Goal: Information Seeking & Learning: Learn about a topic

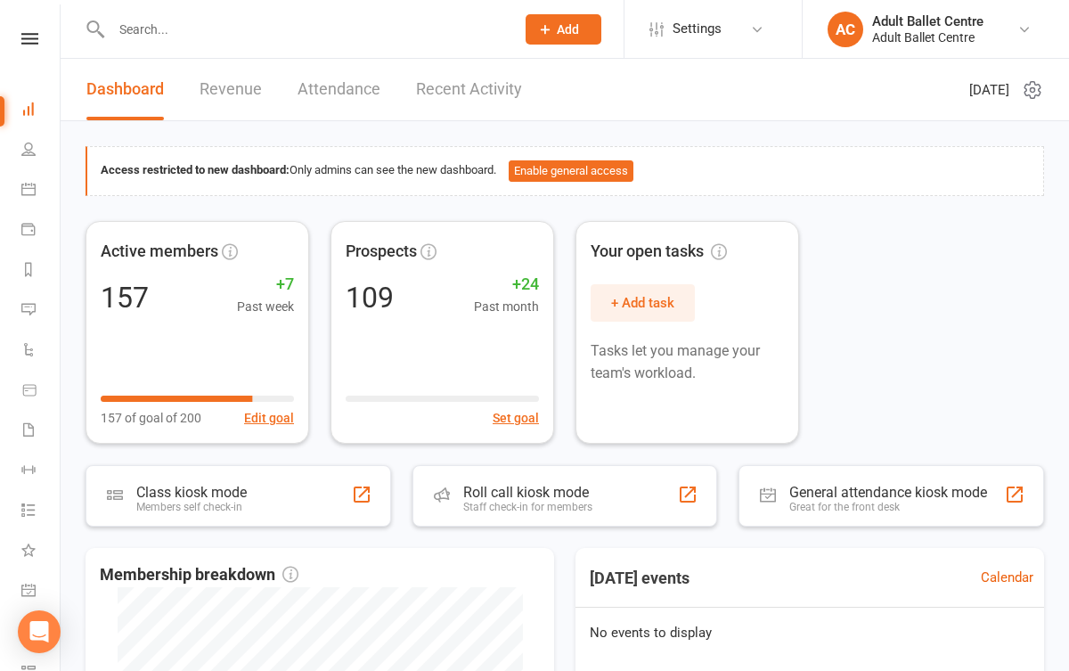
click at [453, 89] on link "Recent Activity" at bounding box center [469, 89] width 106 height 61
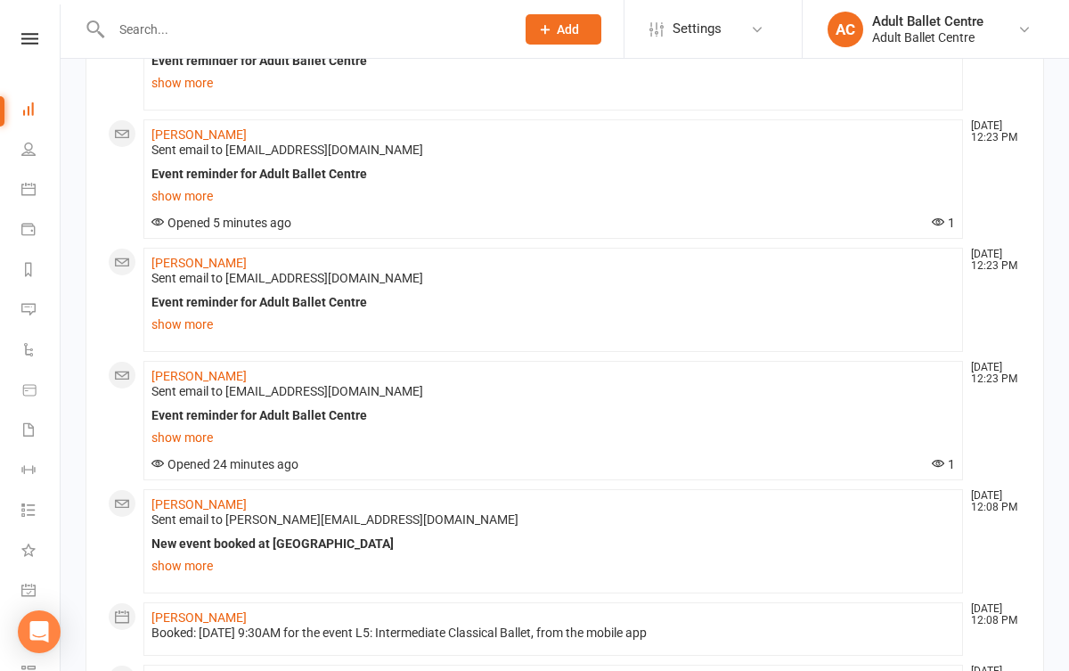
scroll to position [238, 0]
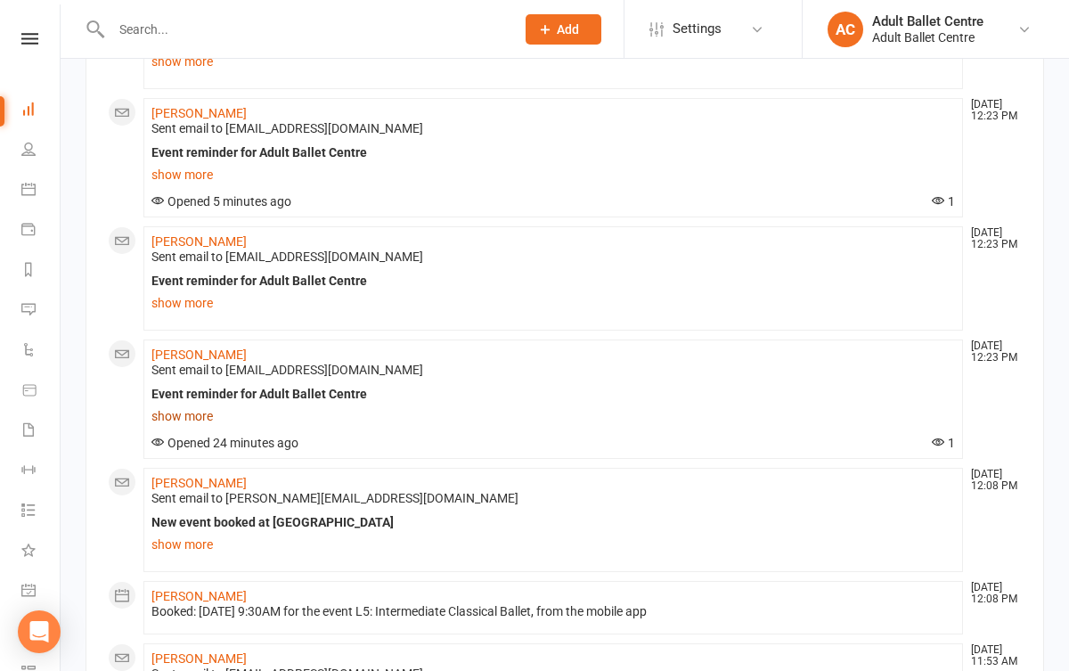
click at [189, 418] on link "show more" at bounding box center [553, 416] width 804 height 25
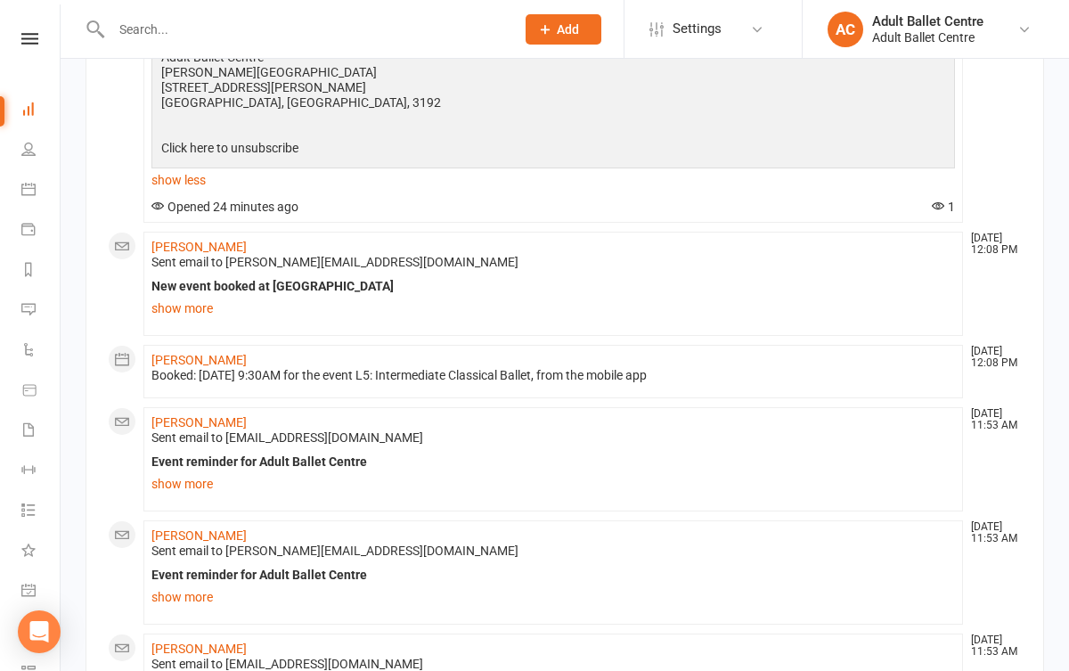
scroll to position [841, 0]
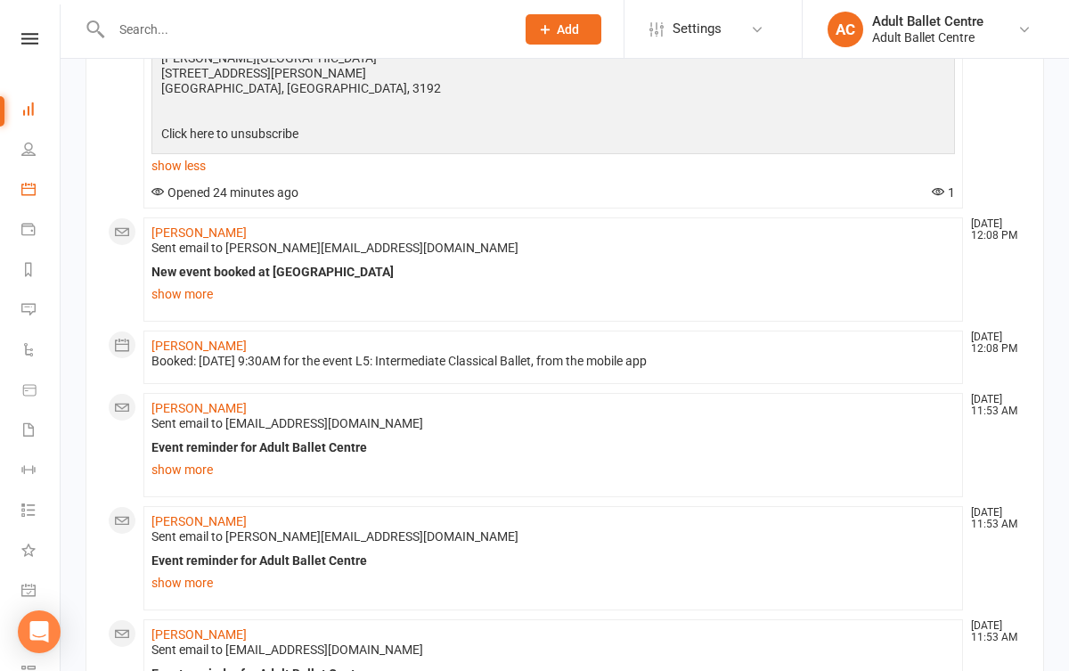
click at [38, 189] on link "Calendar" at bounding box center [41, 191] width 40 height 40
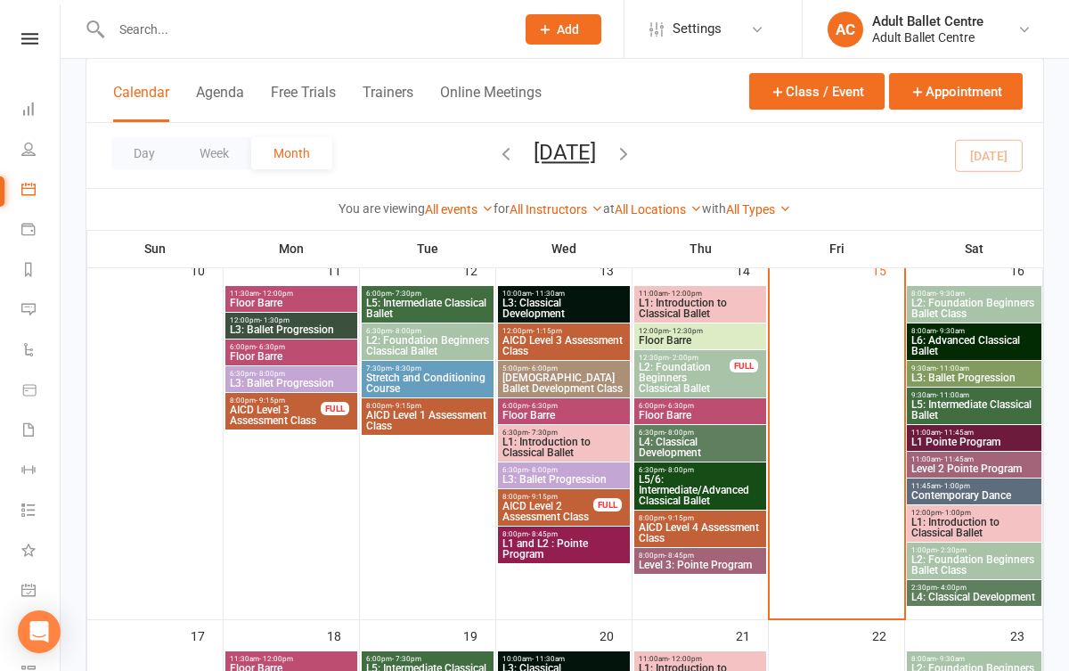
scroll to position [869, 0]
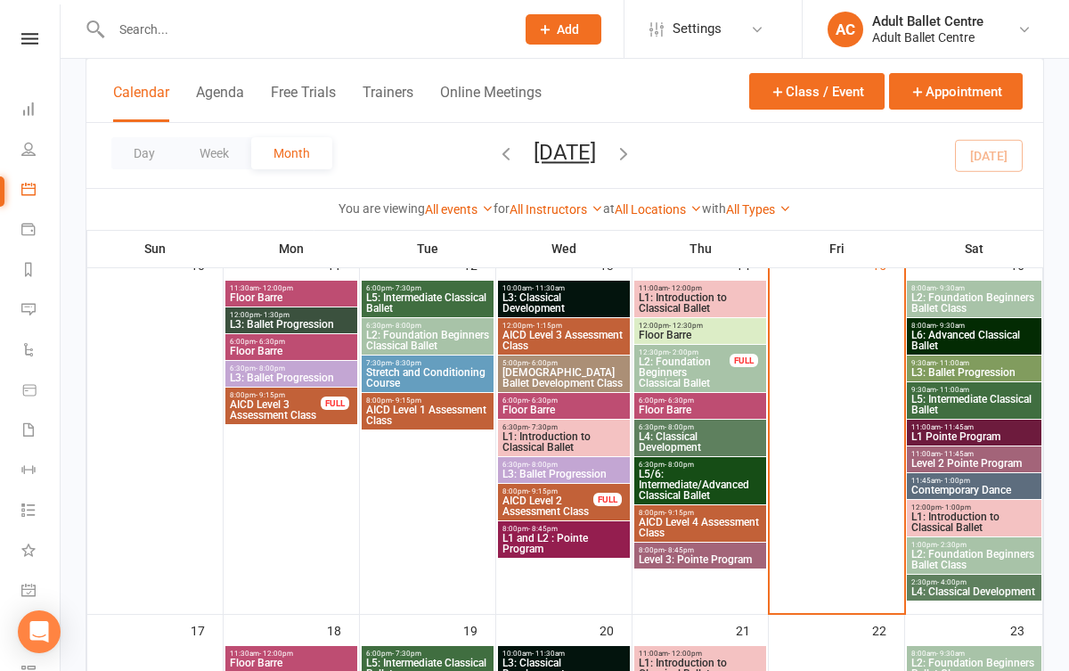
click at [939, 511] on span "L1: Introduction to Classical Ballet" at bounding box center [973, 521] width 127 height 21
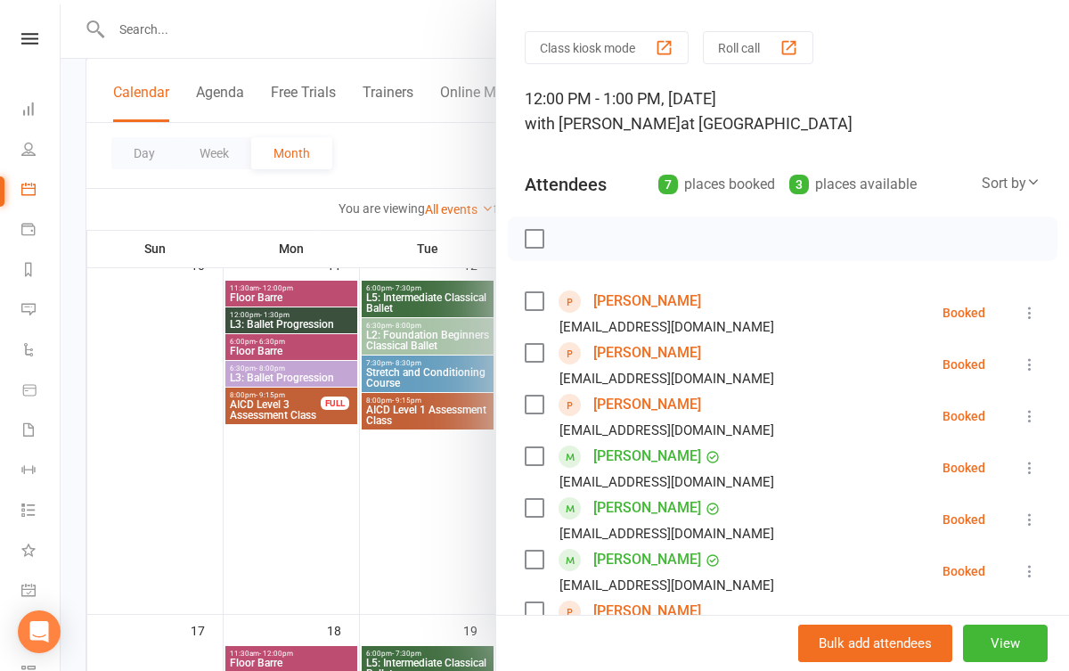
scroll to position [41, 0]
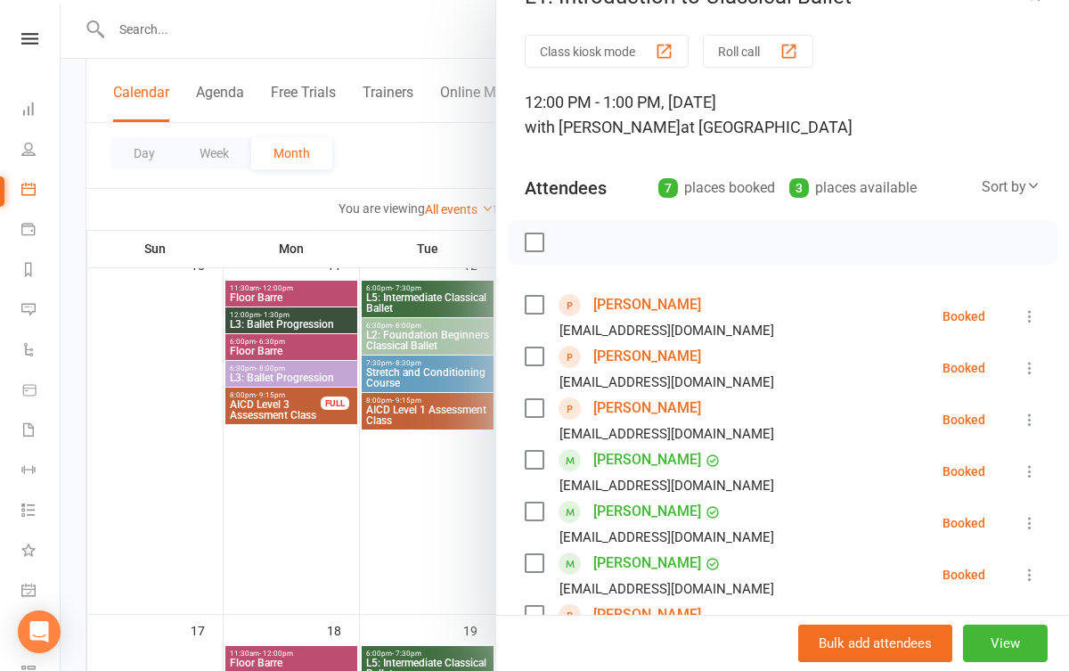
click at [492, 551] on div at bounding box center [565, 335] width 1008 height 671
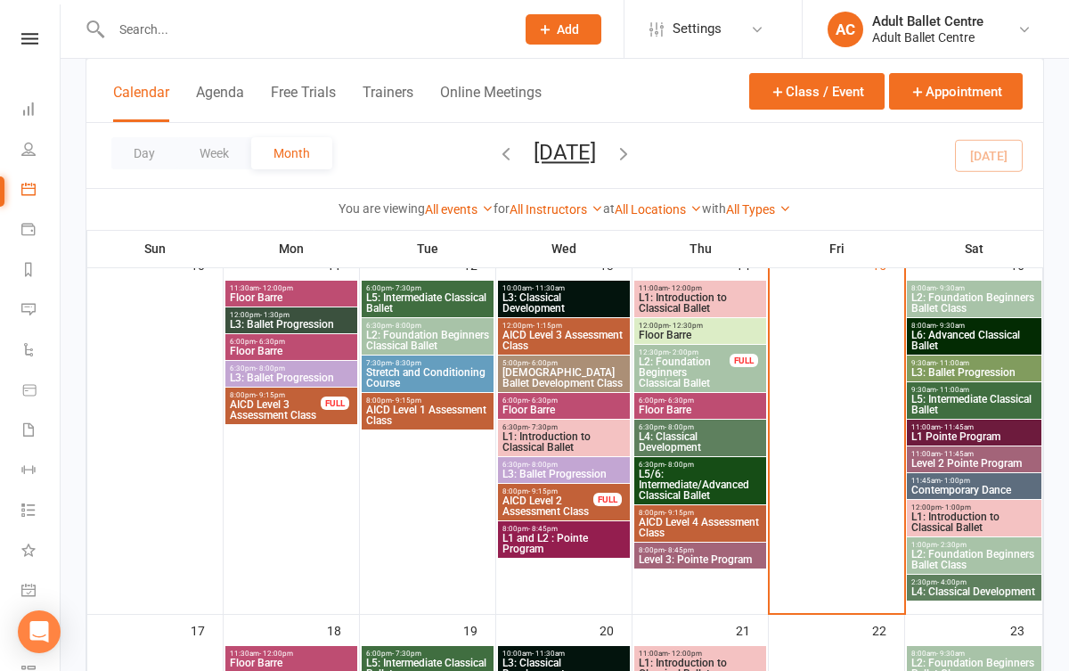
click at [954, 554] on span "L2: Foundation Beginners Ballet Class" at bounding box center [973, 559] width 127 height 21
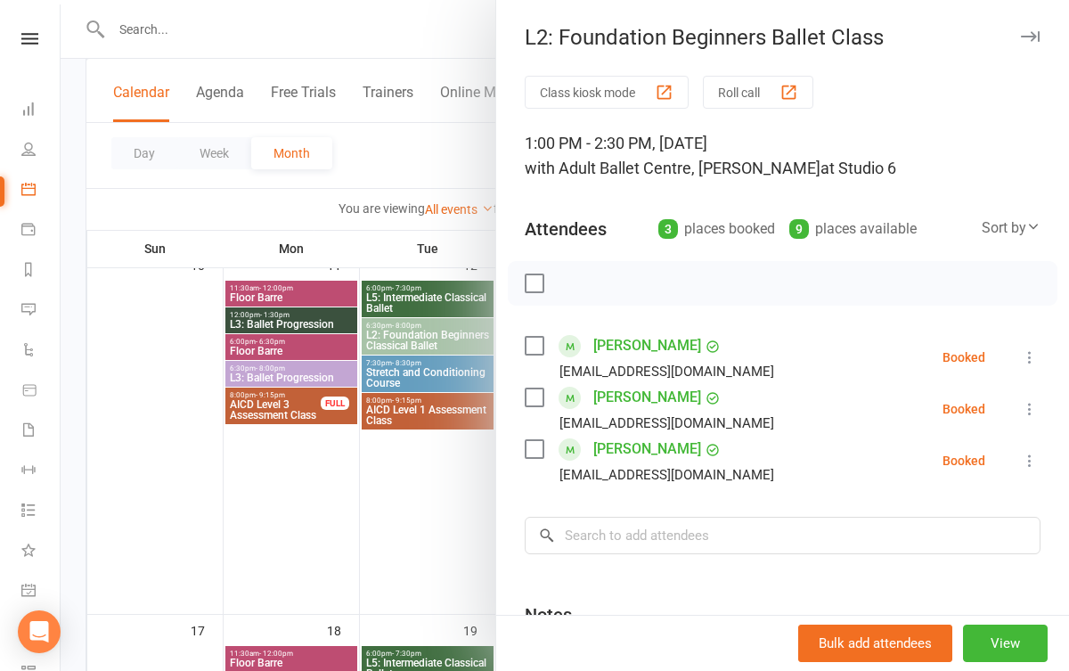
click at [453, 463] on div at bounding box center [565, 335] width 1008 height 671
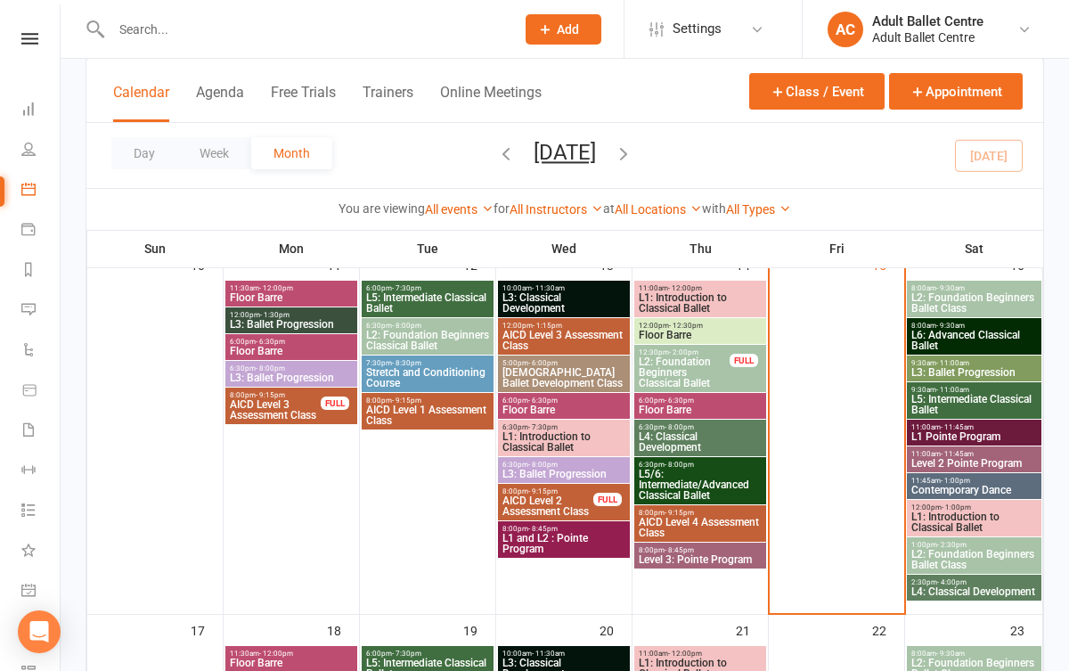
click at [946, 546] on span "- 2:30pm" at bounding box center [951, 545] width 29 height 8
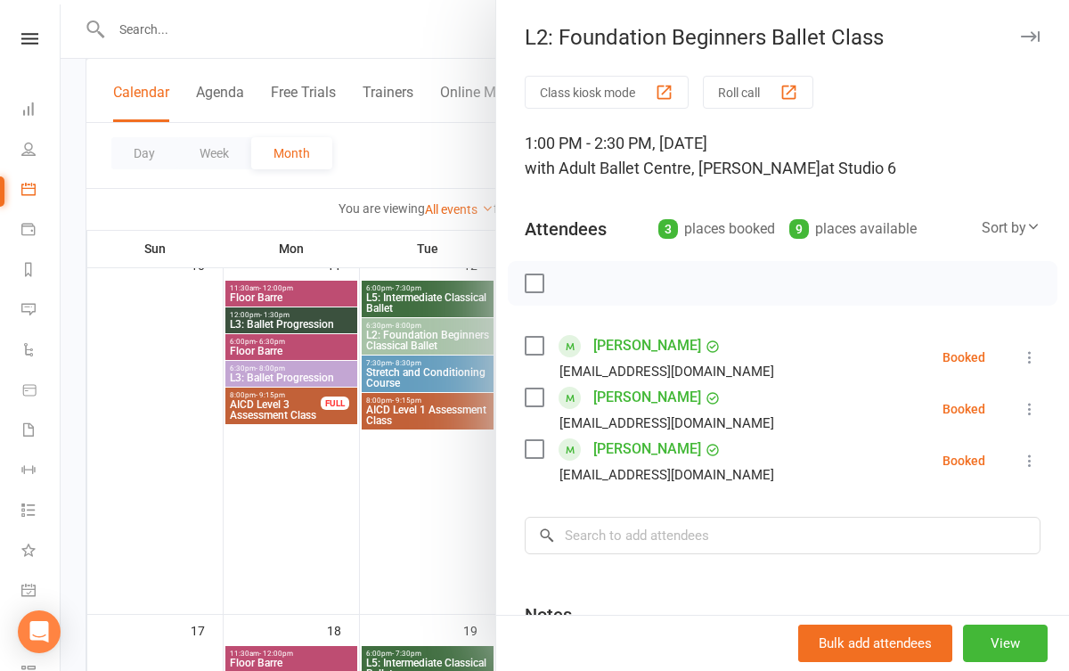
click at [444, 453] on div at bounding box center [565, 335] width 1008 height 671
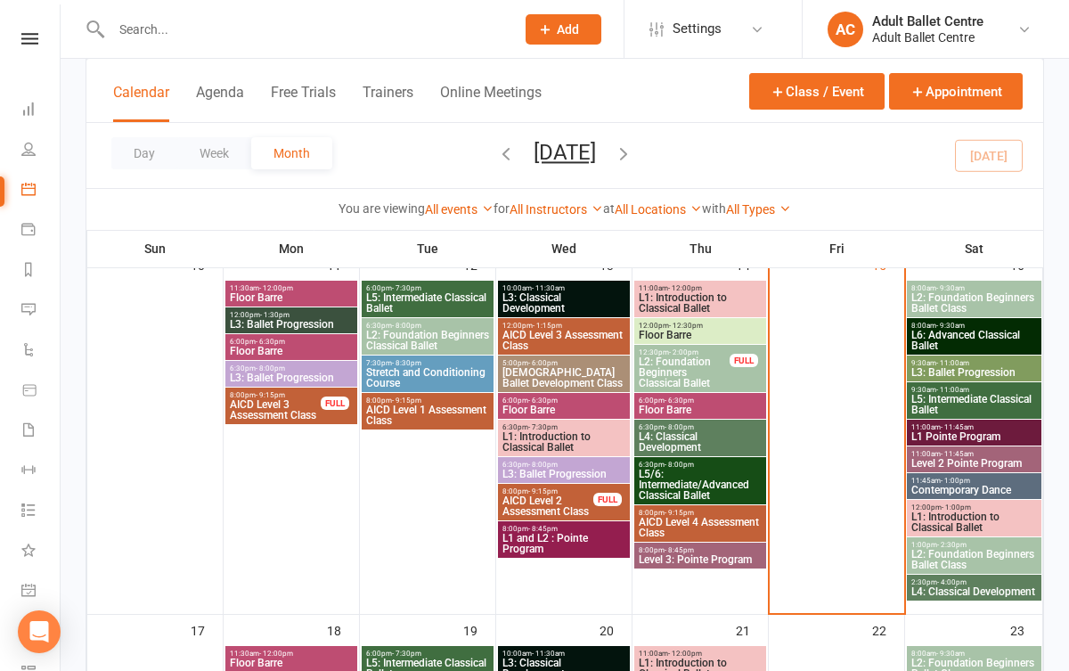
click at [933, 591] on span "L4: Classical Development" at bounding box center [973, 591] width 127 height 11
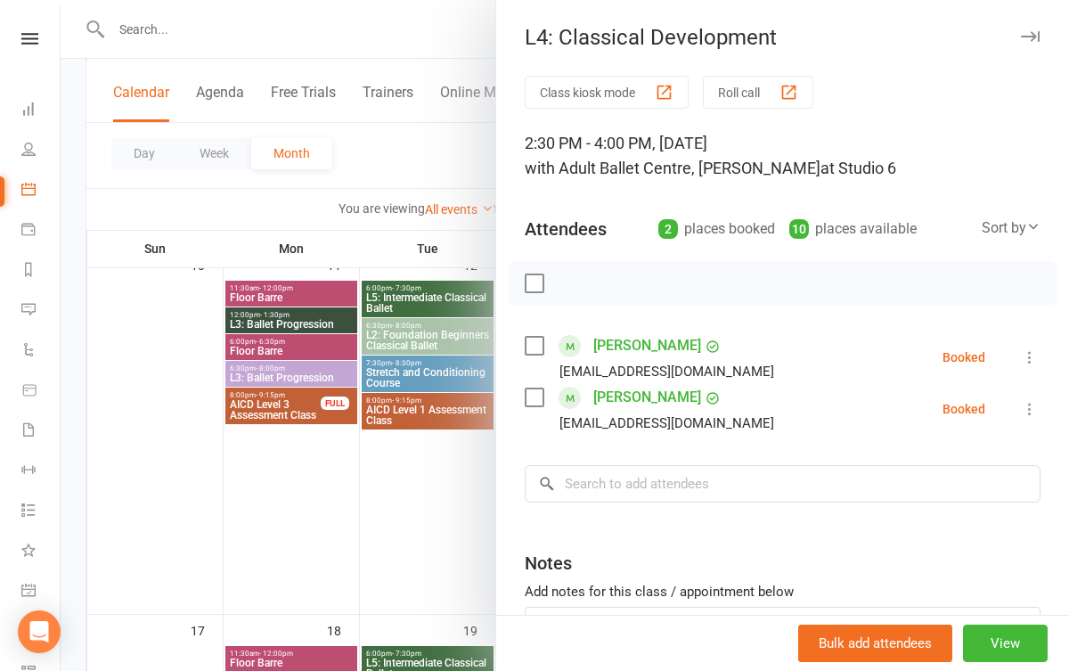
click at [417, 536] on div at bounding box center [565, 335] width 1008 height 671
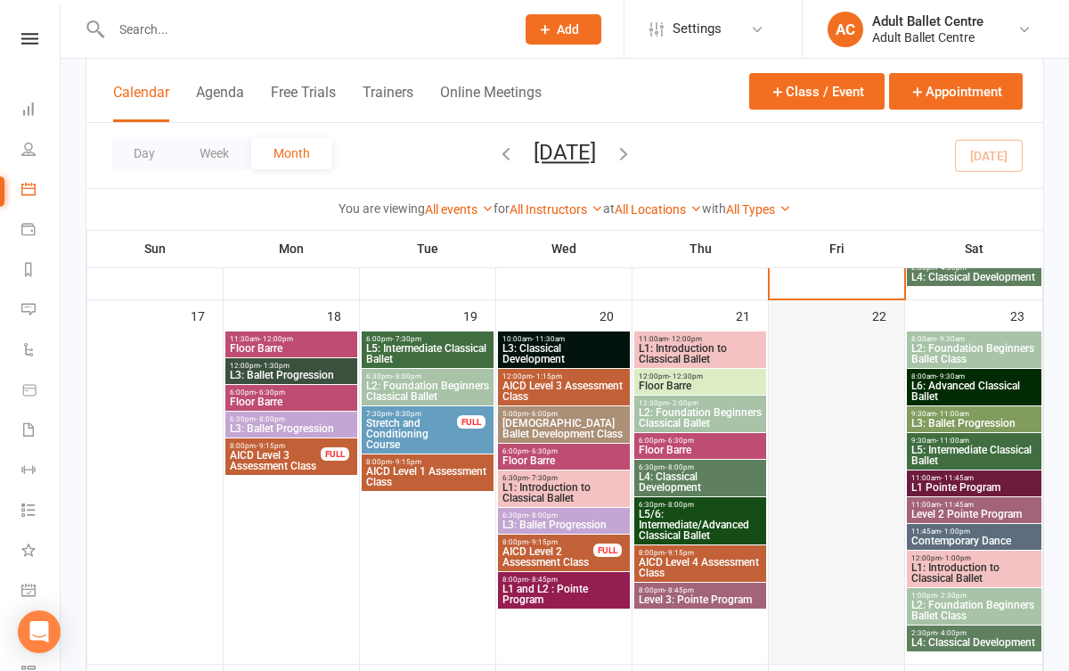
scroll to position [1185, 0]
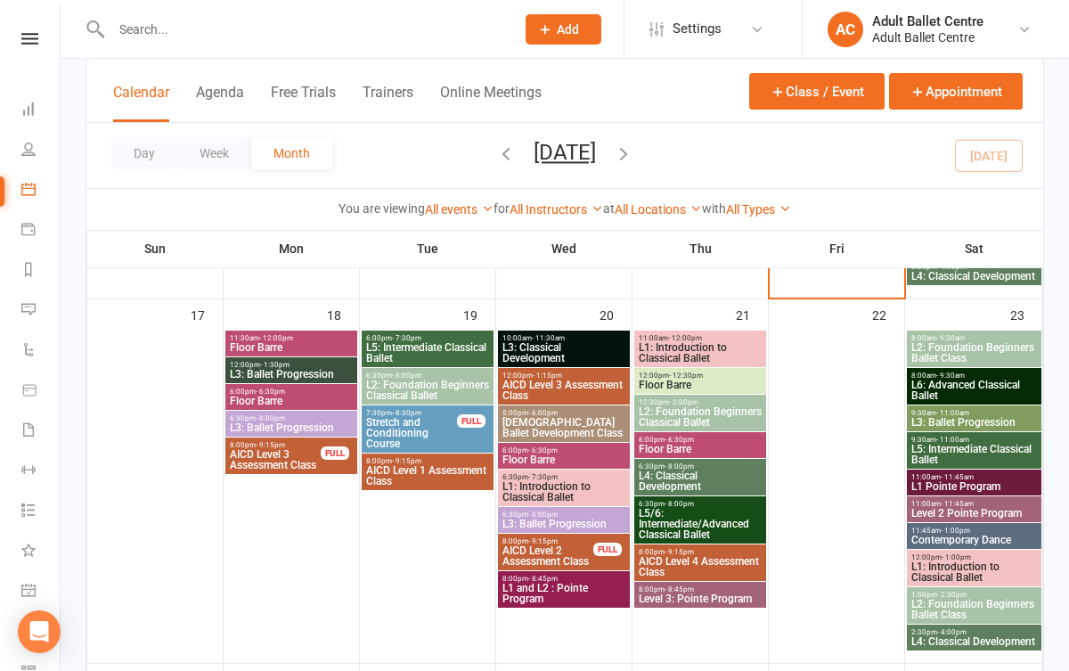
click at [289, 388] on span "6:00pm - 6:30pm" at bounding box center [291, 392] width 125 height 8
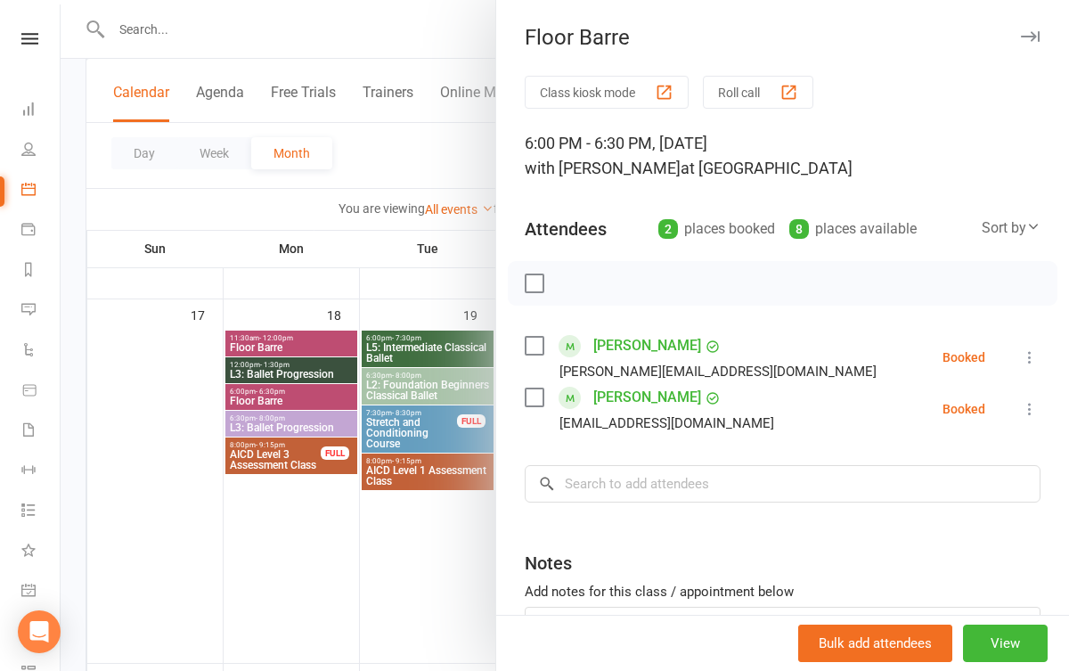
click at [303, 611] on div at bounding box center [565, 335] width 1008 height 671
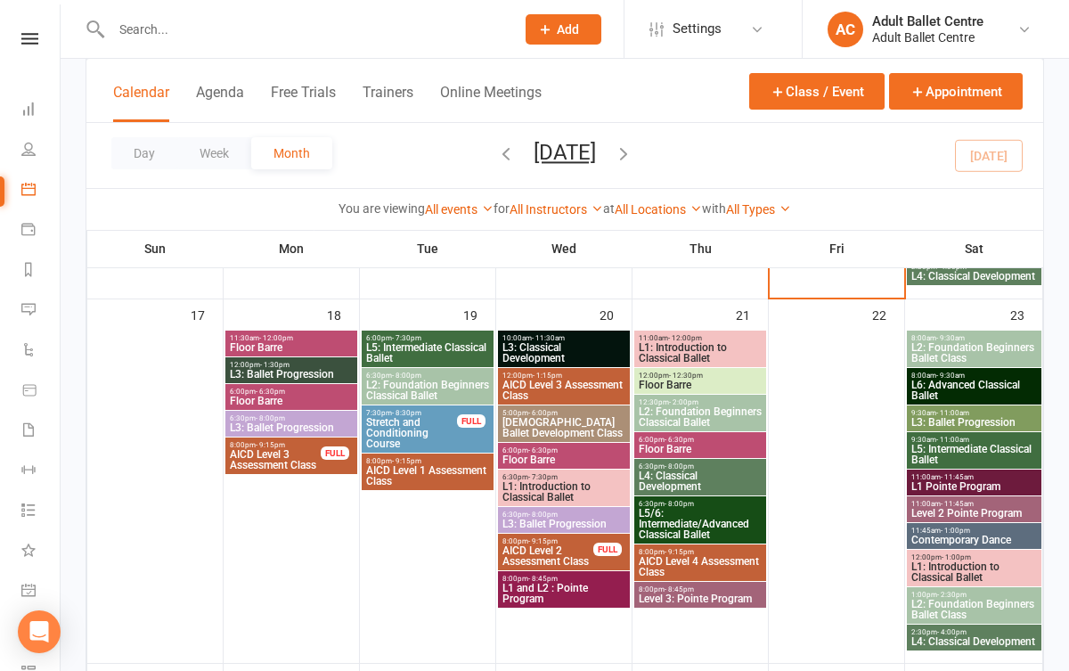
click at [301, 415] on span "6:30pm - 8:00pm" at bounding box center [291, 418] width 125 height 8
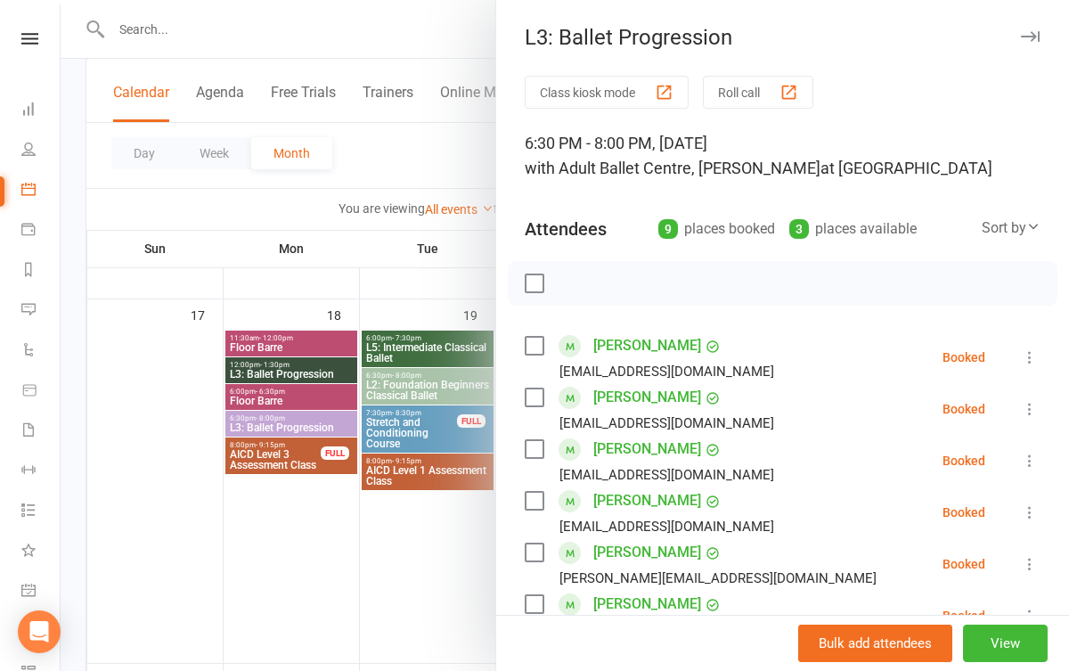
click at [278, 538] on div at bounding box center [565, 335] width 1008 height 671
